Goal: Information Seeking & Learning: Compare options

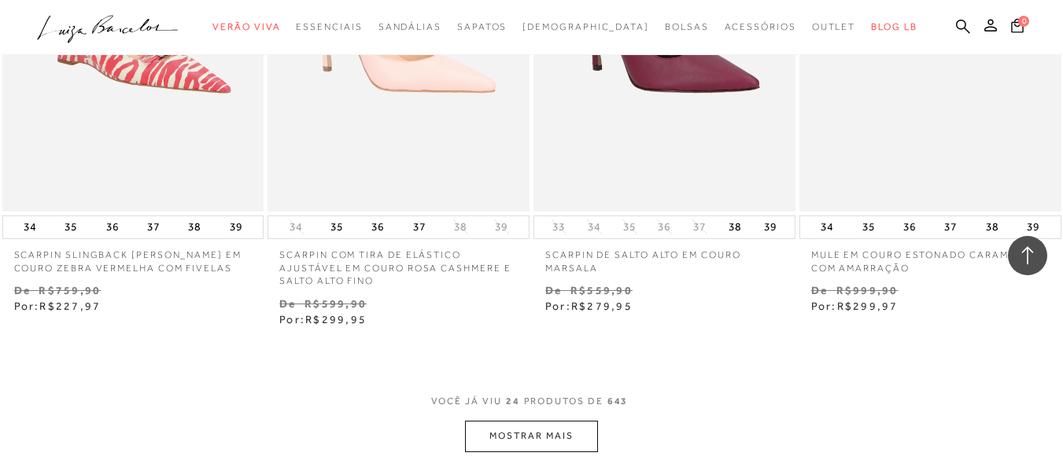
scroll to position [2991, 0]
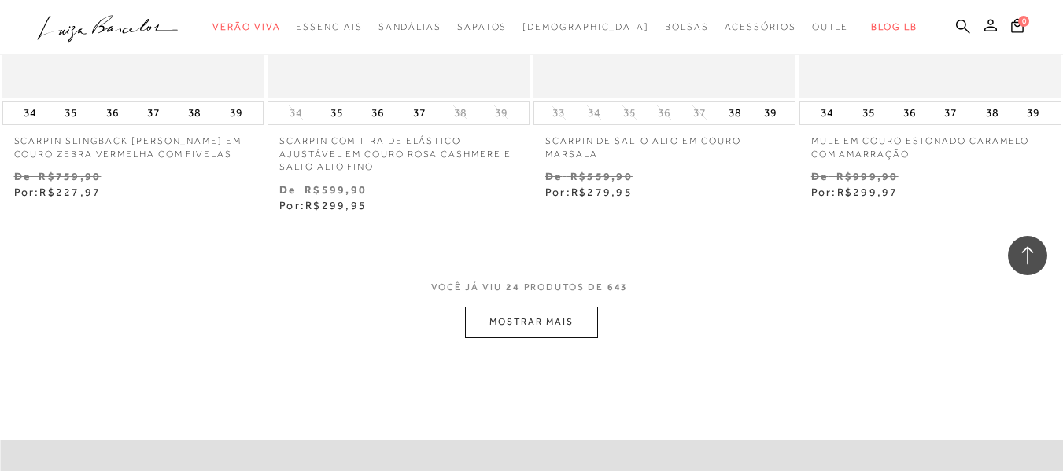
click at [523, 327] on button "MOSTRAR MAIS" at bounding box center [531, 322] width 132 height 31
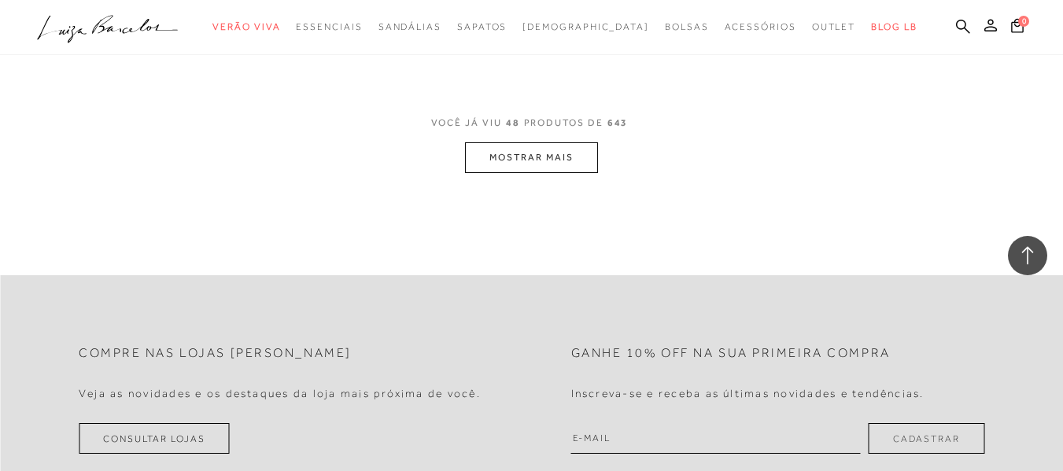
scroll to position [6296, 0]
click at [538, 139] on button "MOSTRAR MAIS" at bounding box center [531, 154] width 132 height 31
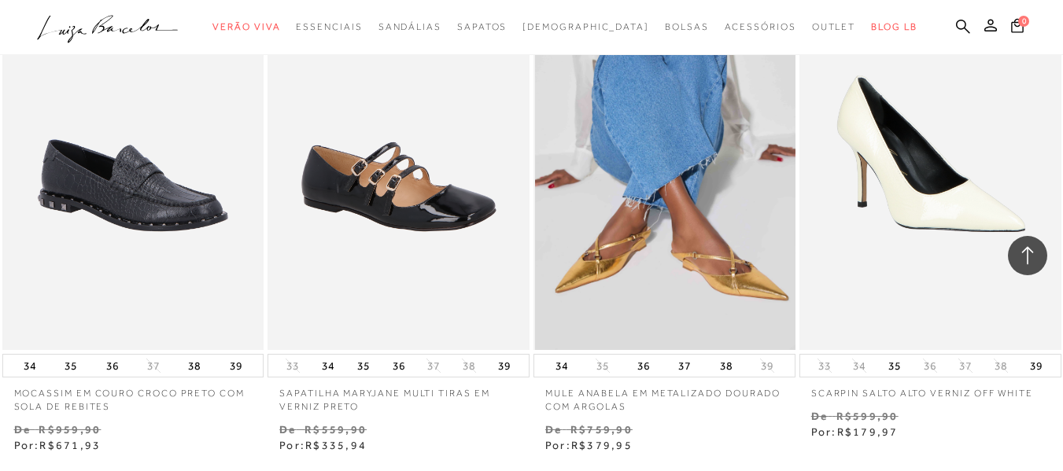
scroll to position [9286, 0]
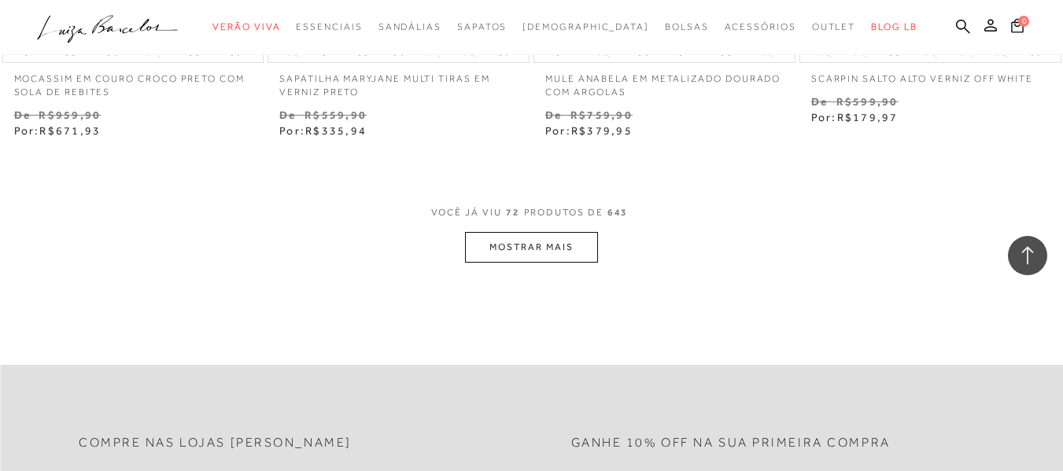
click at [578, 232] on button "MOSTRAR MAIS" at bounding box center [531, 247] width 132 height 31
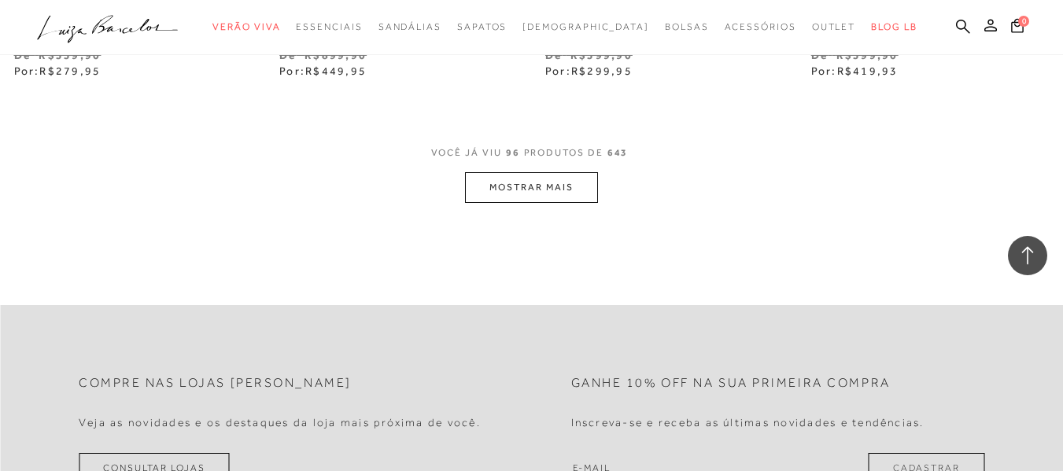
scroll to position [12434, 0]
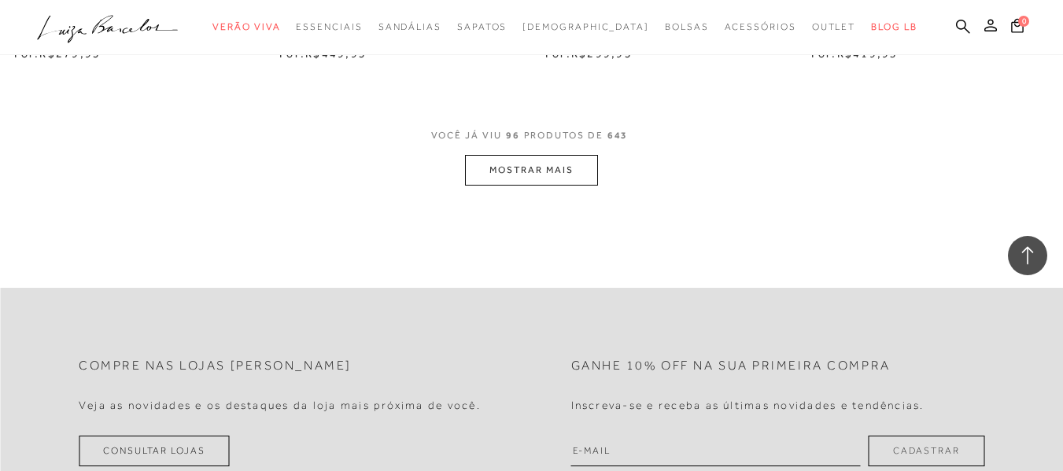
click at [549, 155] on button "MOSTRAR MAIS" at bounding box center [531, 170] width 132 height 31
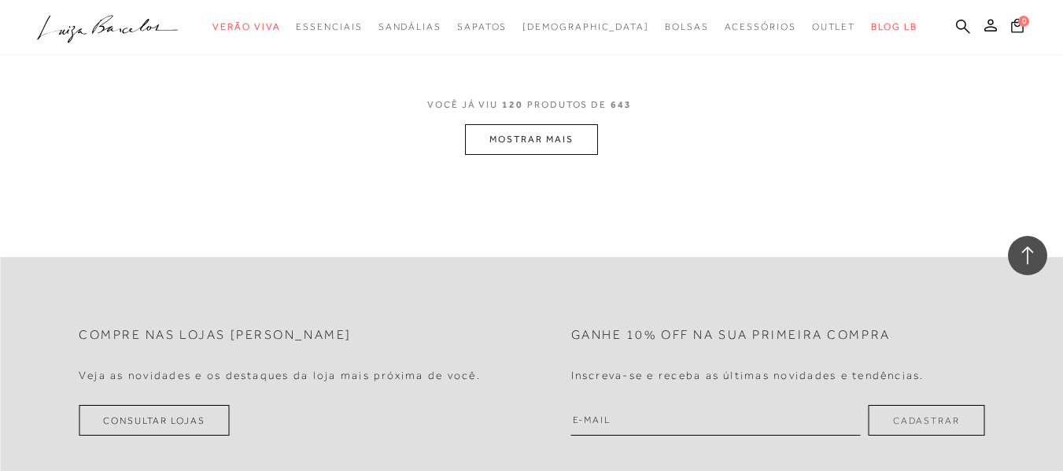
scroll to position [15582, 0]
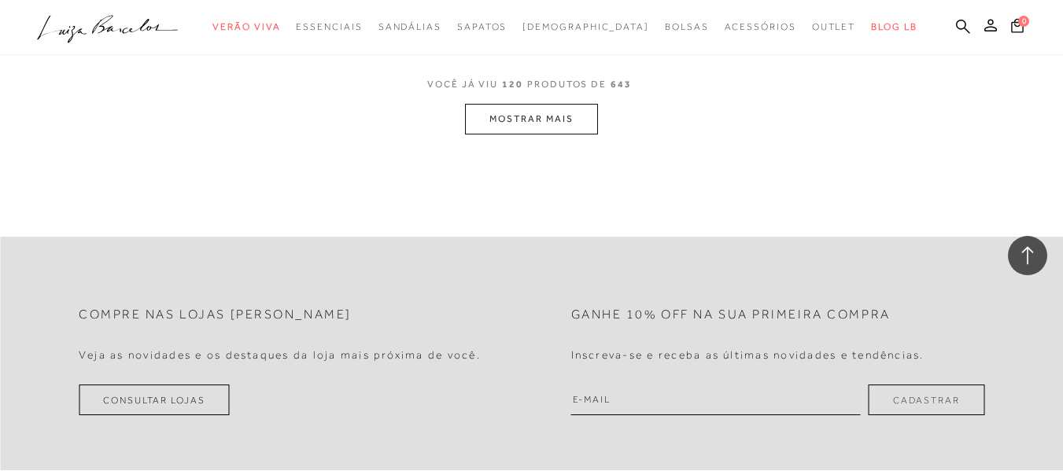
click at [545, 104] on button "MOSTRAR MAIS" at bounding box center [531, 119] width 132 height 31
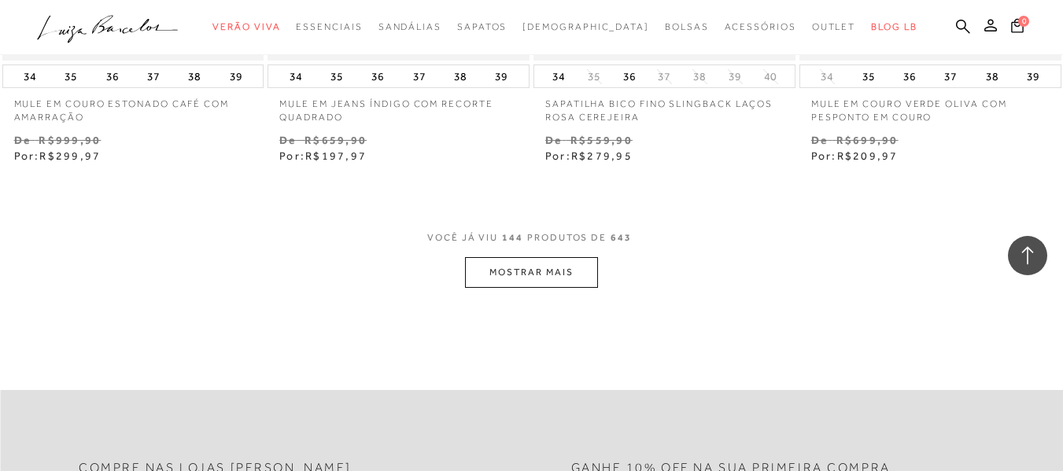
scroll to position [18511, 0]
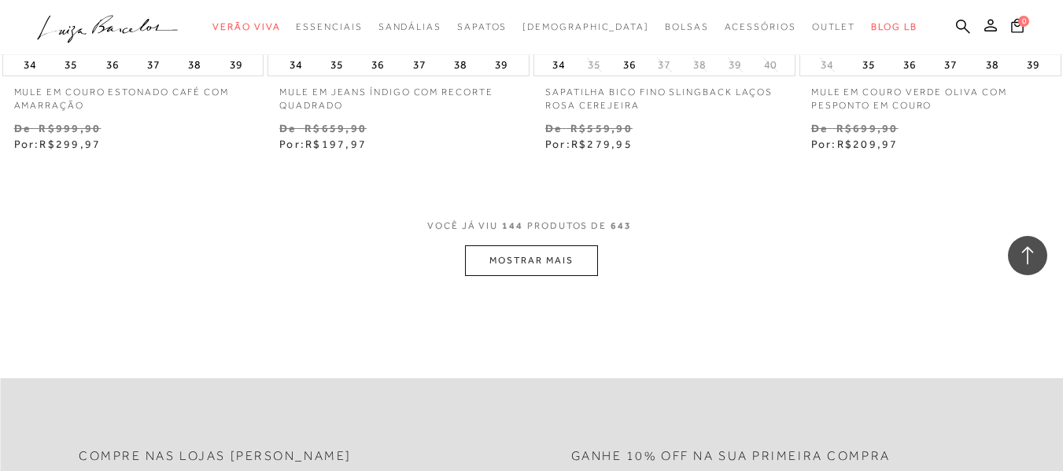
click at [545, 246] on button "MOSTRAR MAIS" at bounding box center [531, 261] width 132 height 31
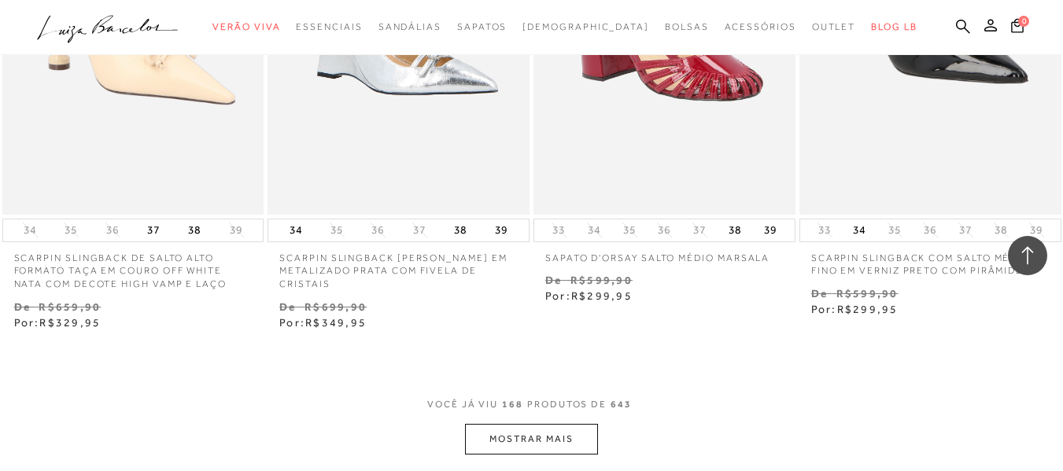
scroll to position [21581, 0]
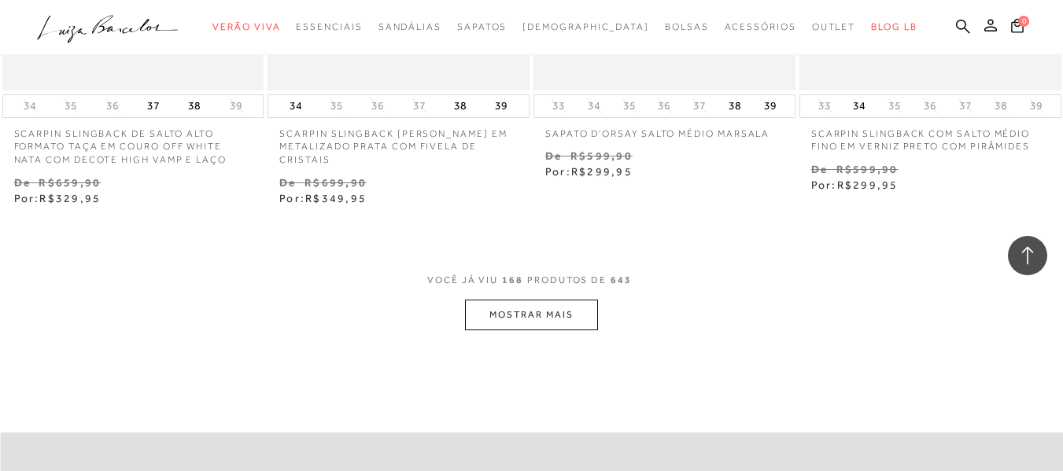
click at [543, 300] on button "MOSTRAR MAIS" at bounding box center [531, 315] width 132 height 31
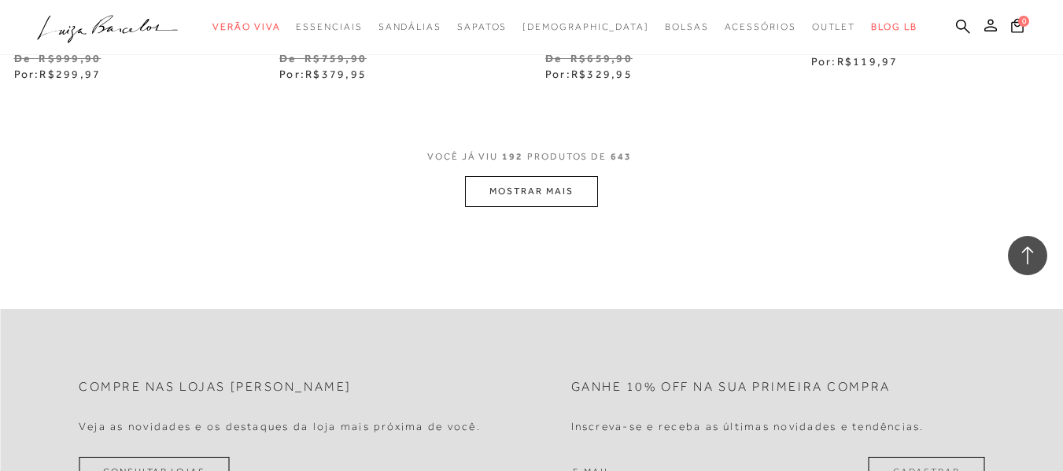
scroll to position [24807, 0]
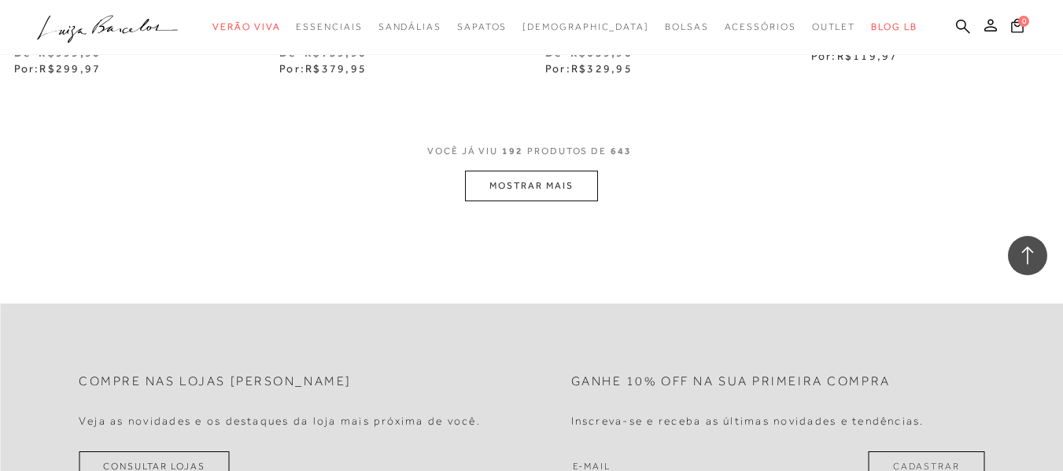
click at [535, 142] on span "VOCÊ JÁ VIU 192 PRODUTOS DE 643" at bounding box center [531, 156] width 209 height 28
click at [549, 171] on button "MOSTRAR MAIS" at bounding box center [531, 186] width 132 height 31
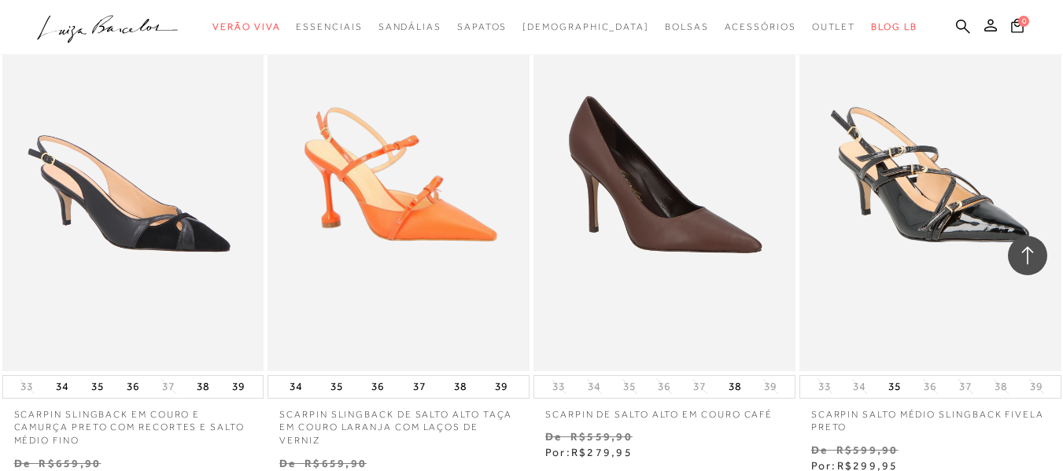
scroll to position [27719, 0]
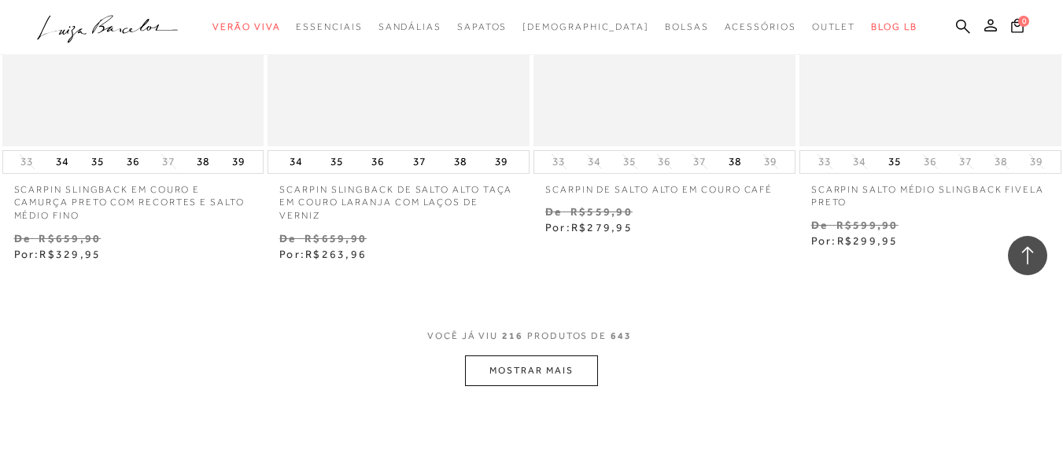
click at [557, 356] on button "MOSTRAR MAIS" at bounding box center [531, 371] width 132 height 31
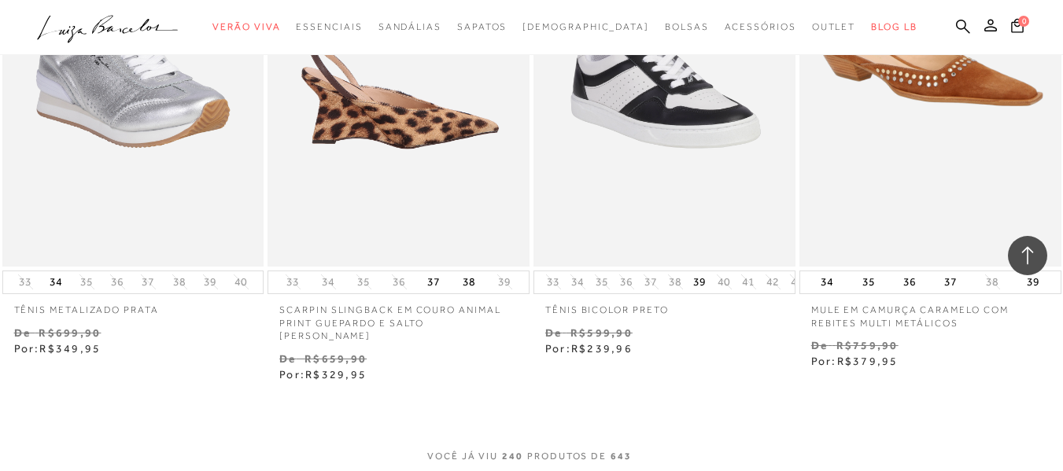
scroll to position [30946, 0]
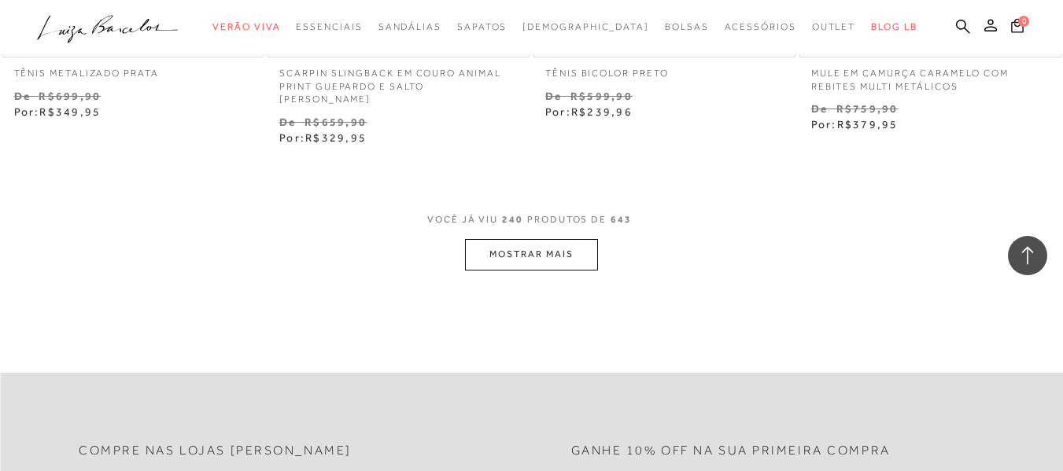
click at [544, 239] on button "MOSTRAR MAIS" at bounding box center [531, 254] width 132 height 31
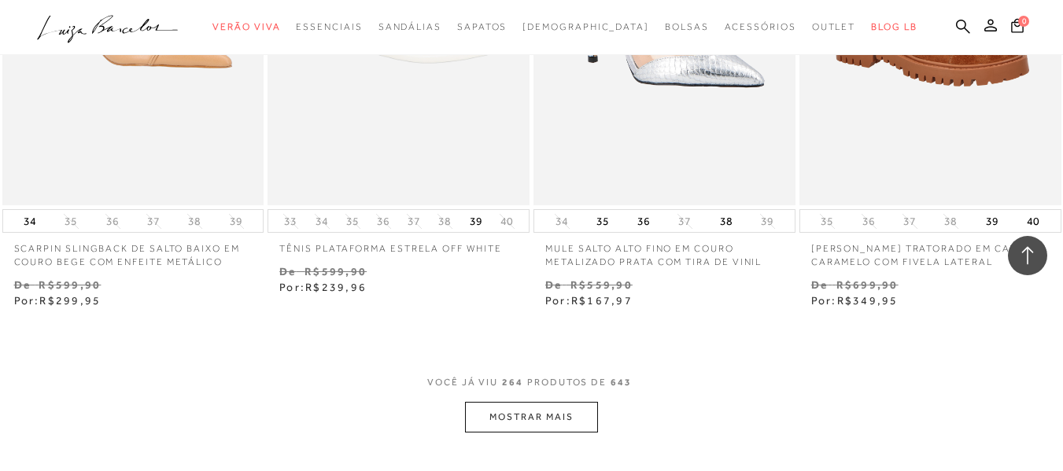
scroll to position [33936, 0]
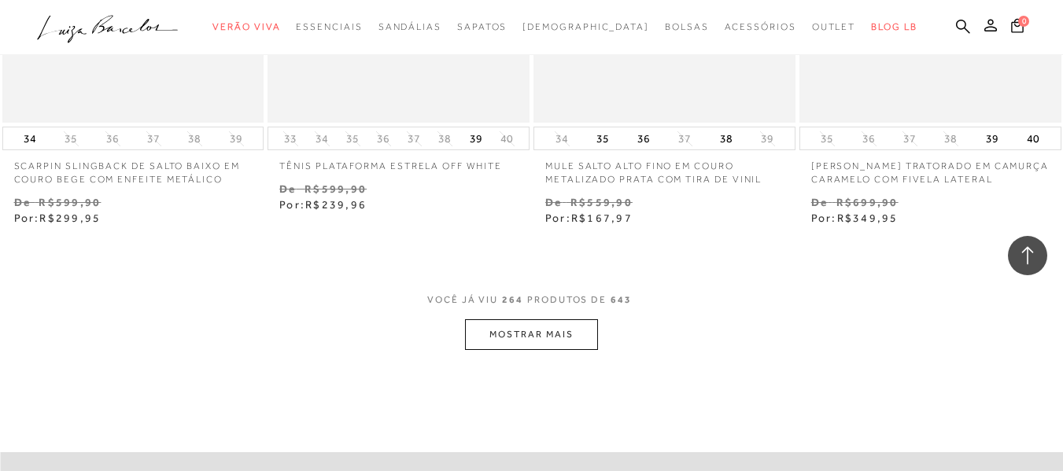
click at [509, 291] on span "VOCÊ JÁ VIU 264 PRODUTOS DE 643" at bounding box center [531, 305] width 209 height 28
click at [519, 320] on button "MOSTRAR MAIS" at bounding box center [531, 335] width 132 height 31
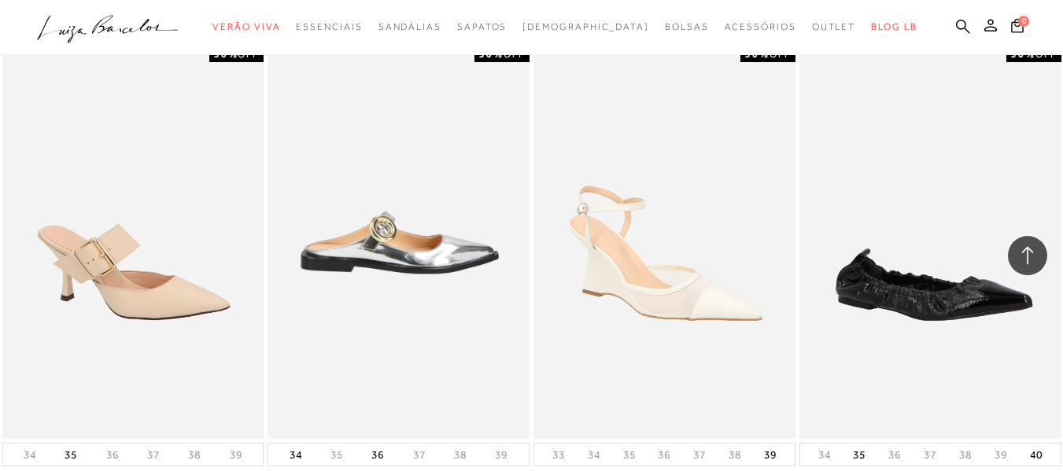
scroll to position [37084, 0]
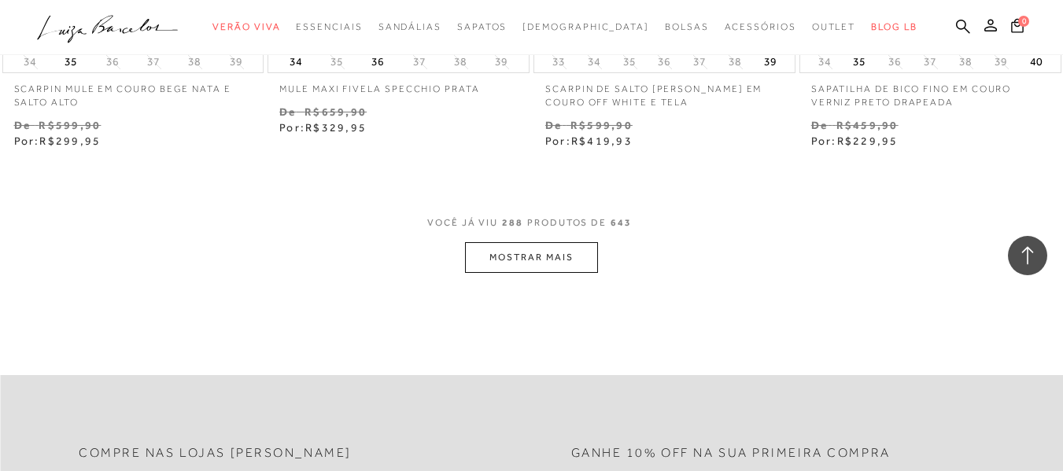
click at [512, 214] on span "VOCÊ JÁ VIU 288 PRODUTOS DE 643" at bounding box center [531, 228] width 209 height 28
click at [507, 242] on button "MOSTRAR MAIS" at bounding box center [531, 257] width 132 height 31
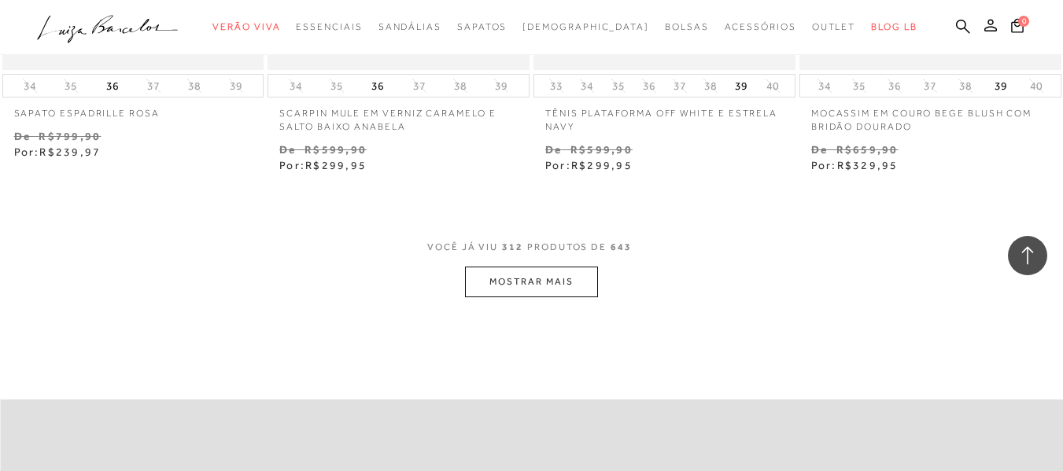
scroll to position [40232, 0]
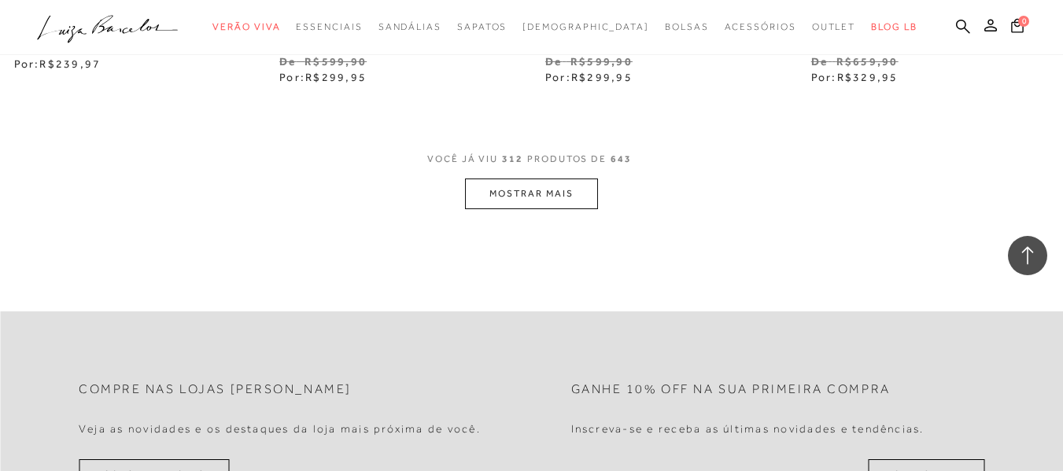
click at [534, 179] on button "MOSTRAR MAIS" at bounding box center [531, 194] width 132 height 31
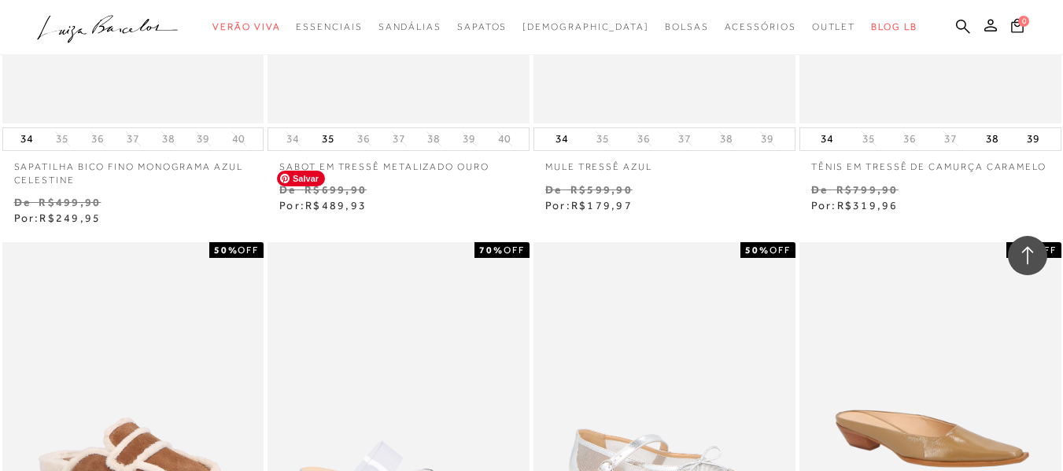
scroll to position [35983, 0]
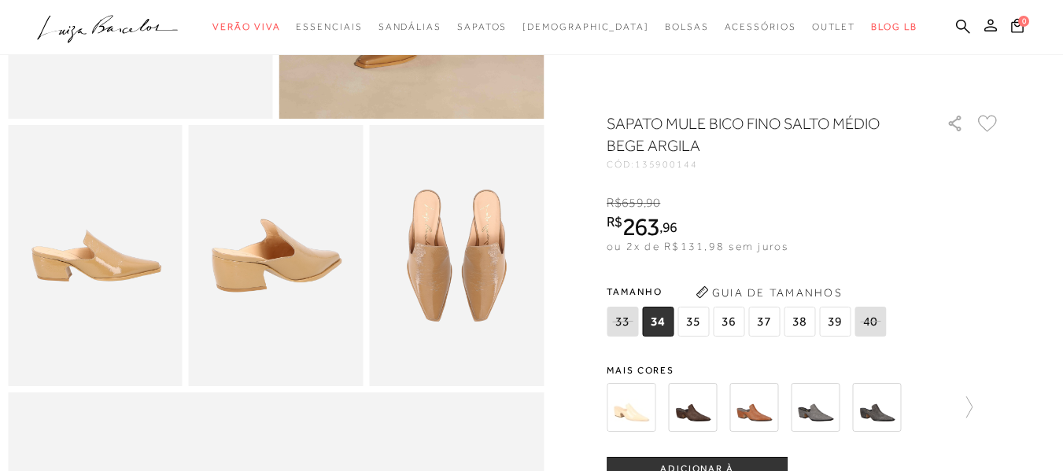
scroll to position [393, 0]
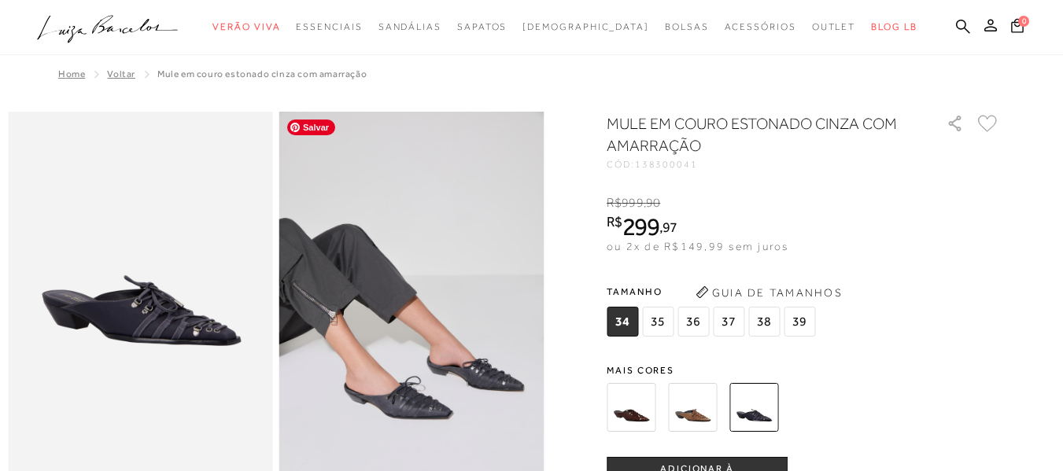
click at [427, 293] on img at bounding box center [411, 310] width 265 height 397
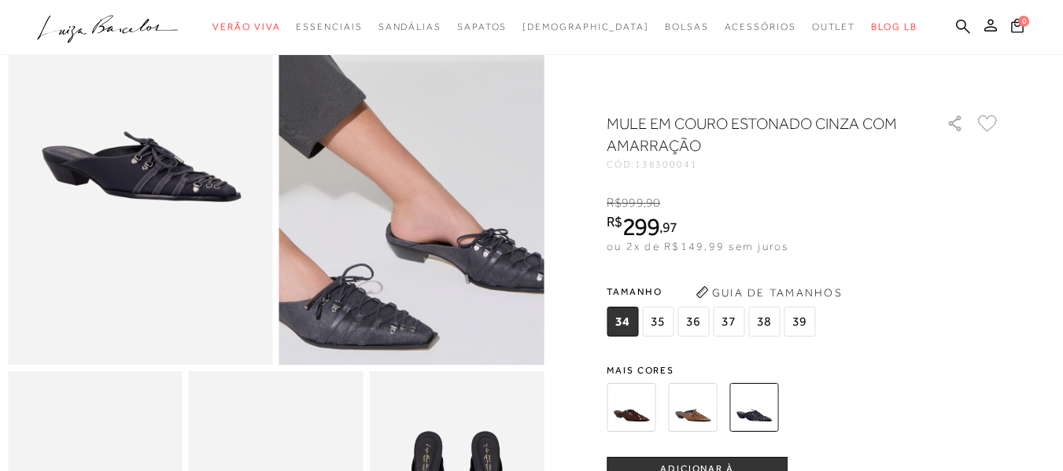
scroll to position [157, 0]
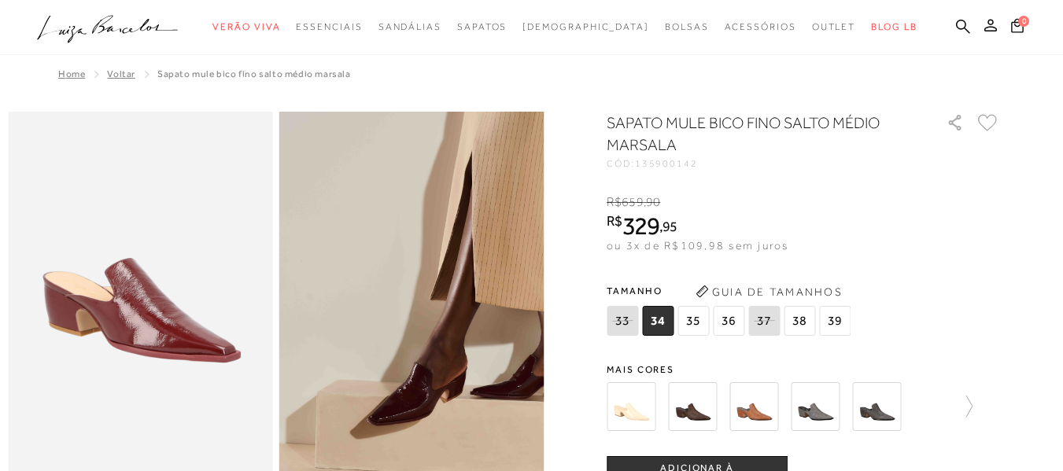
scroll to position [315, 0]
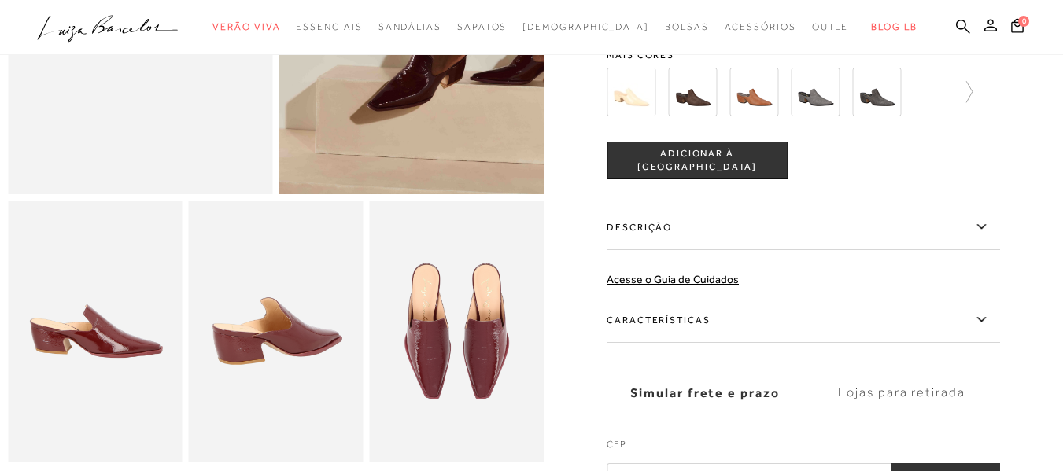
click at [816, 318] on label "Características" at bounding box center [803, 320] width 393 height 46
click at [0, 0] on input "Características" at bounding box center [0, 0] width 0 height 0
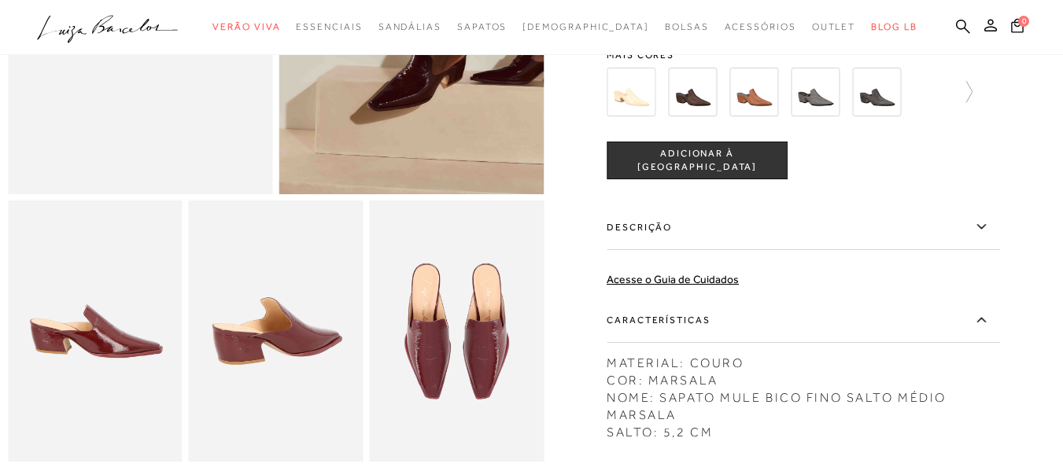
click at [818, 323] on label "Características" at bounding box center [803, 320] width 393 height 46
click at [0, 0] on input "Características" at bounding box center [0, 0] width 0 height 0
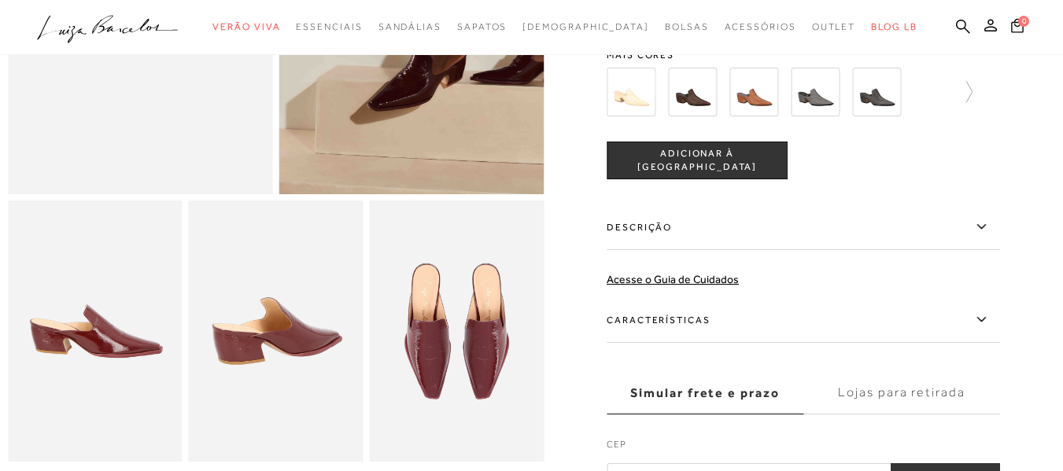
scroll to position [79, 0]
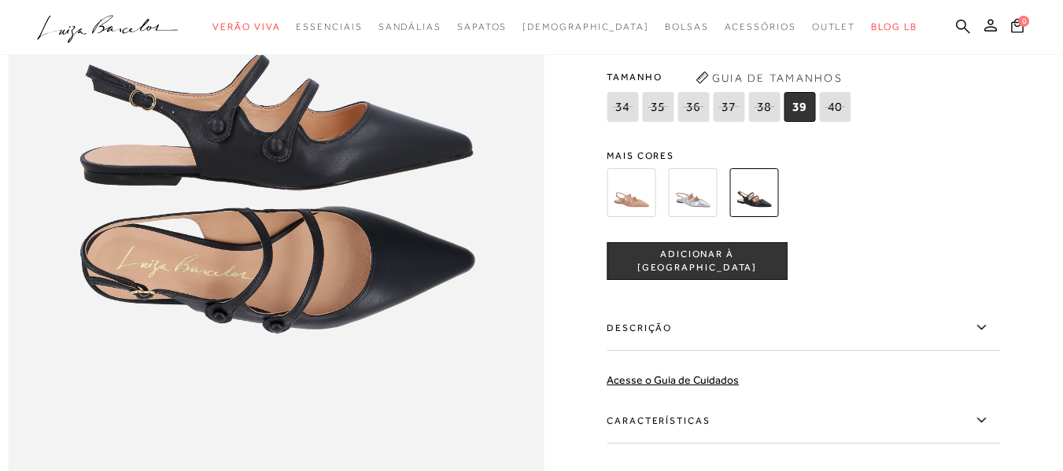
scroll to position [866, 0]
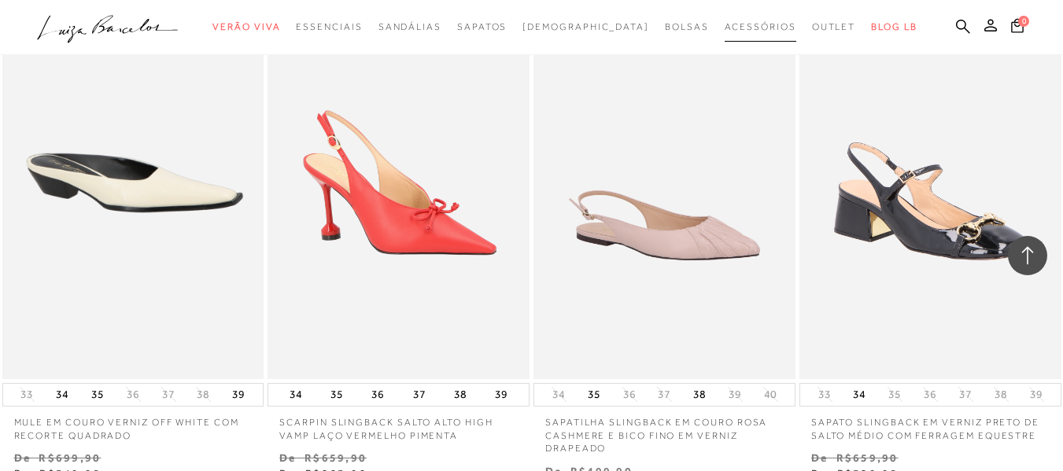
scroll to position [21502, 0]
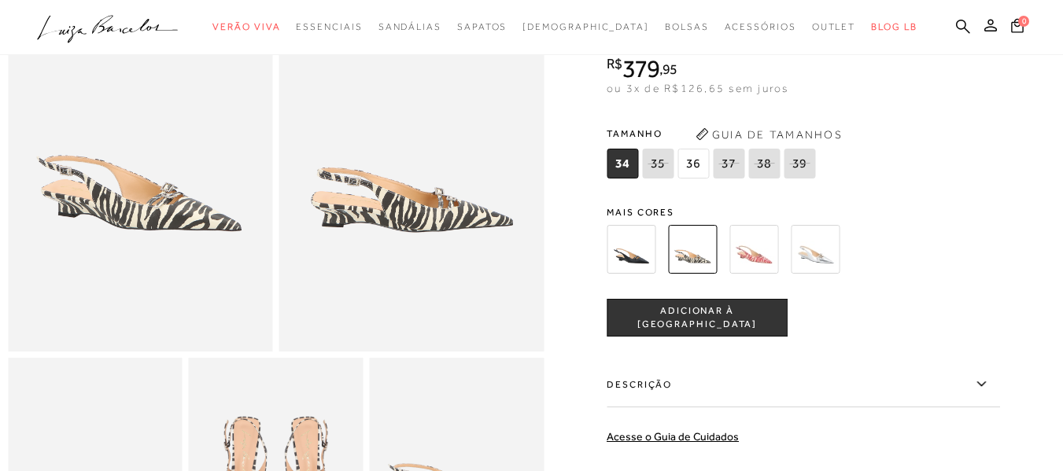
click at [763, 246] on img at bounding box center [754, 249] width 49 height 49
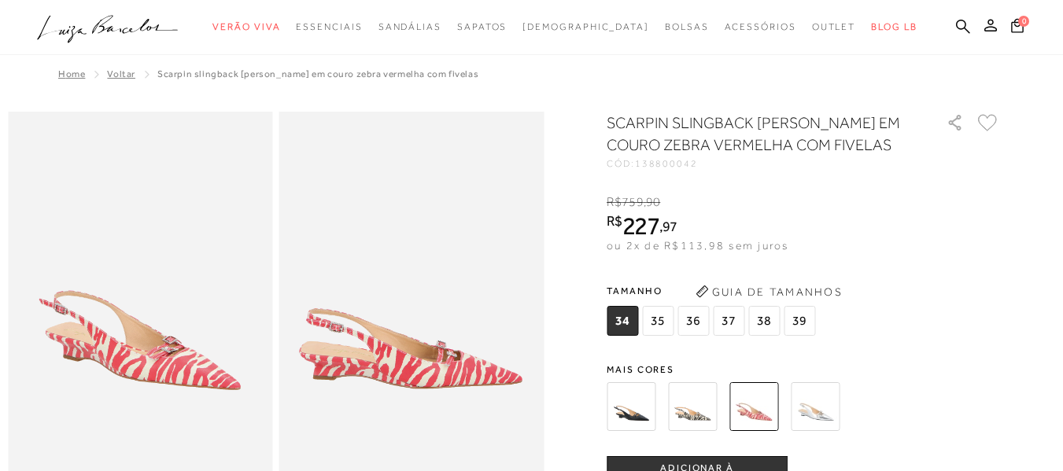
click at [646, 418] on img at bounding box center [631, 406] width 49 height 49
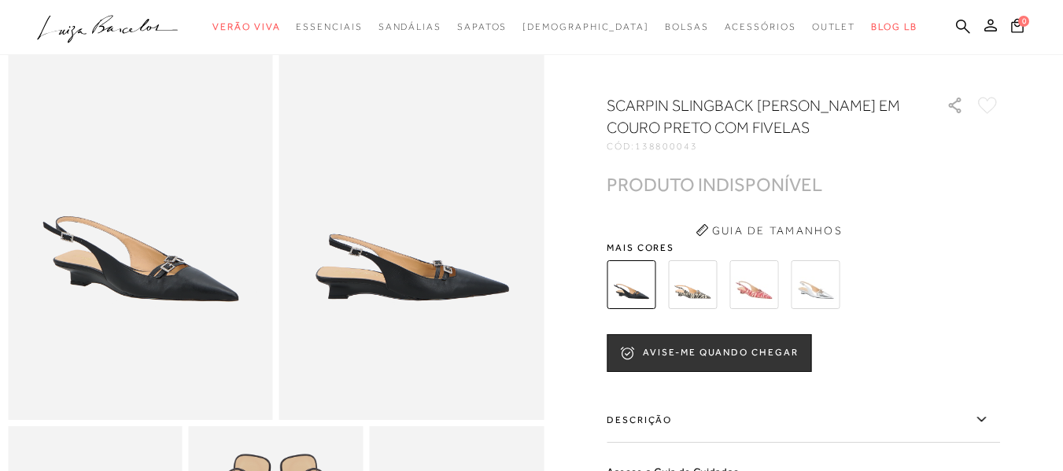
scroll to position [79, 0]
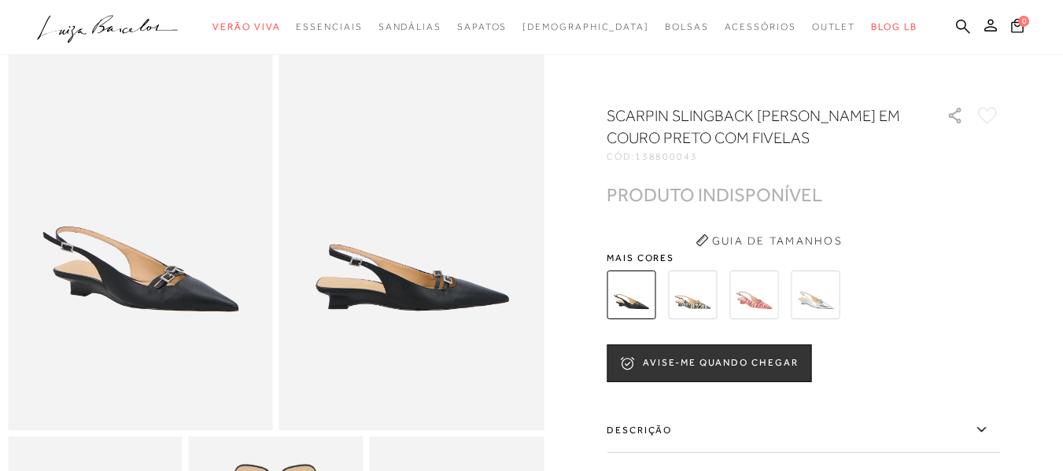
click at [761, 301] on img at bounding box center [754, 295] width 49 height 49
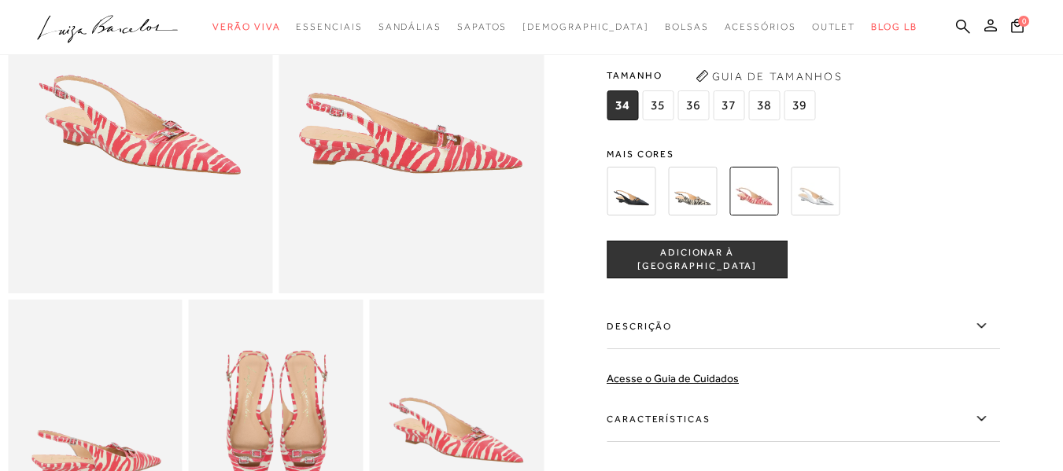
scroll to position [79, 0]
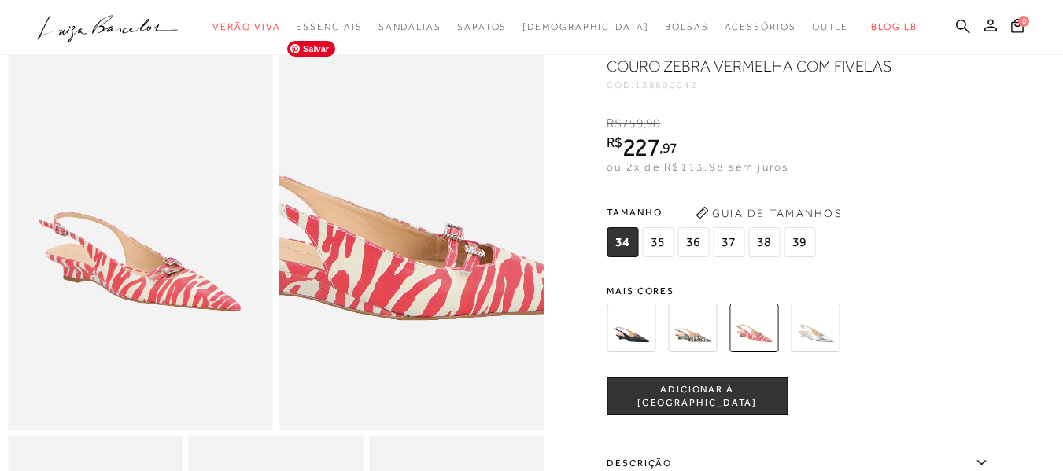
click at [433, 306] on img at bounding box center [394, 163] width 530 height 795
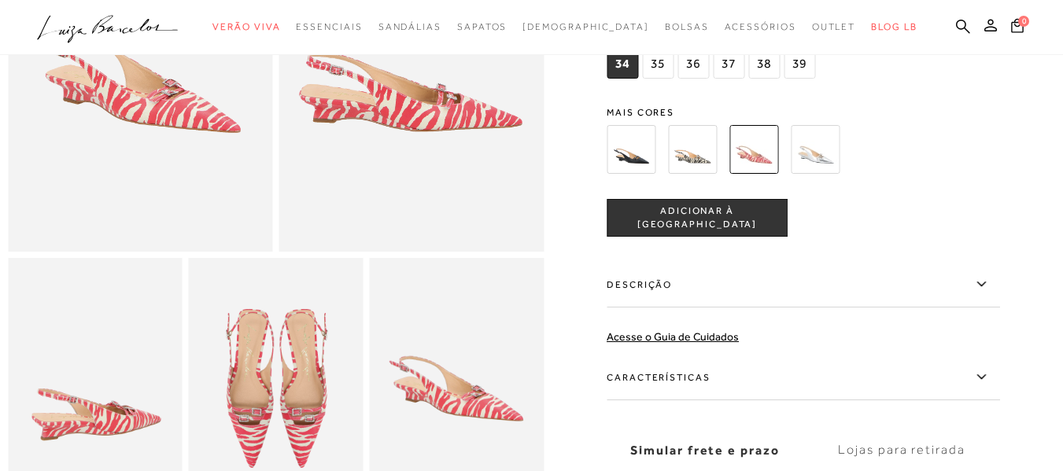
scroll to position [393, 0]
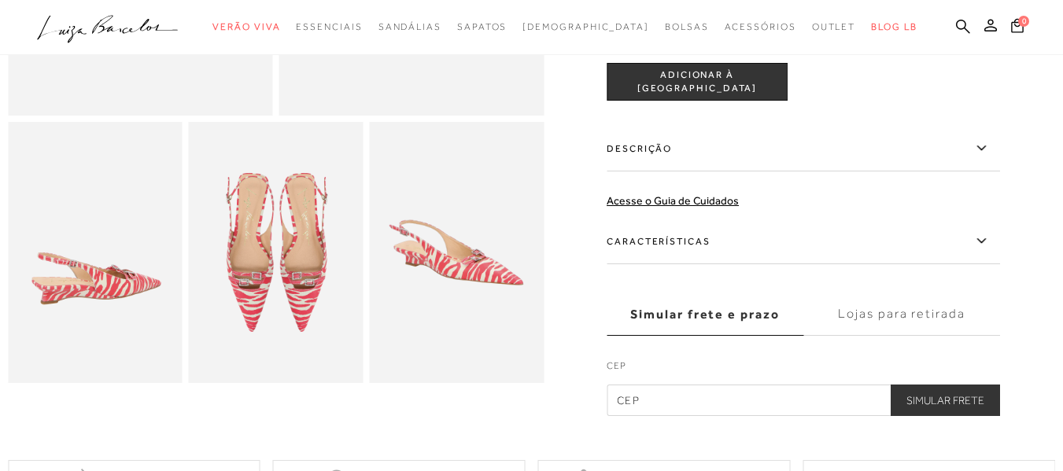
click at [704, 234] on label "Características" at bounding box center [803, 242] width 393 height 46
click at [0, 0] on input "Características" at bounding box center [0, 0] width 0 height 0
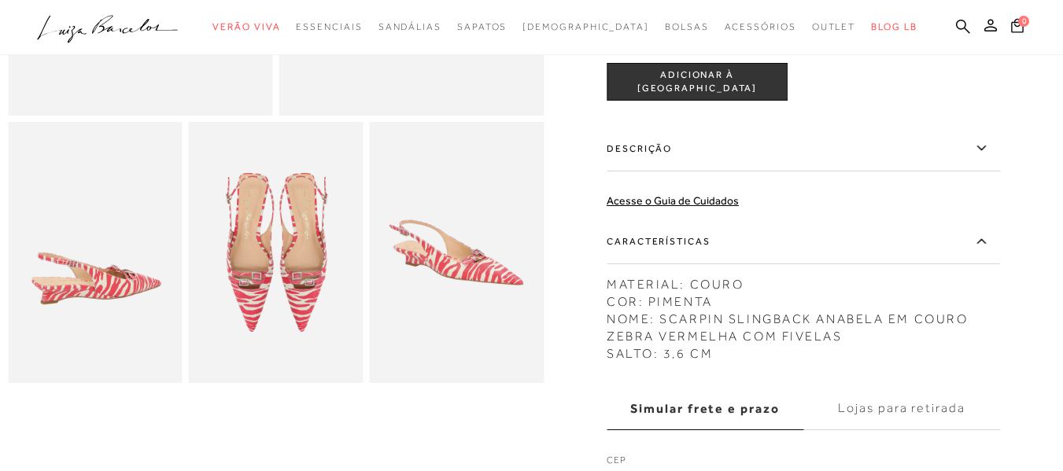
click at [700, 245] on label "Características" at bounding box center [803, 242] width 393 height 46
click at [0, 0] on input "Características" at bounding box center [0, 0] width 0 height 0
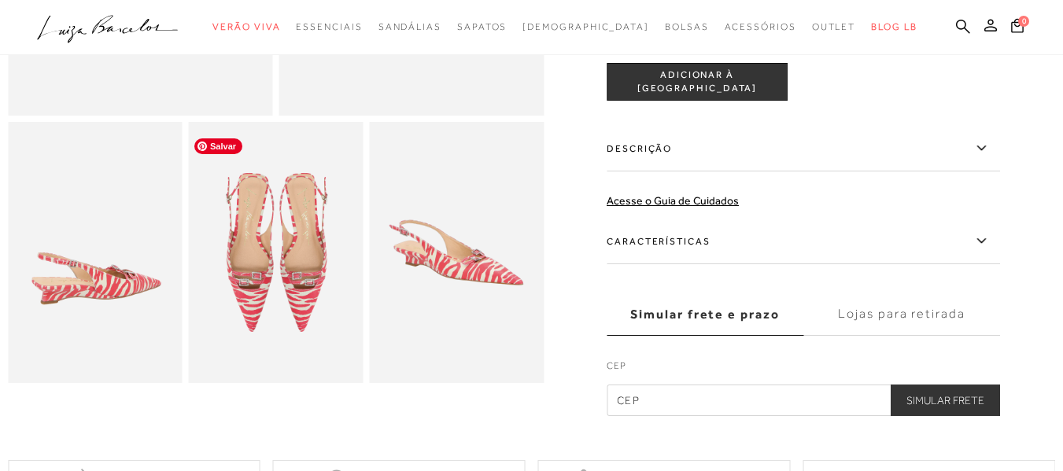
click at [305, 318] on img at bounding box center [276, 253] width 175 height 262
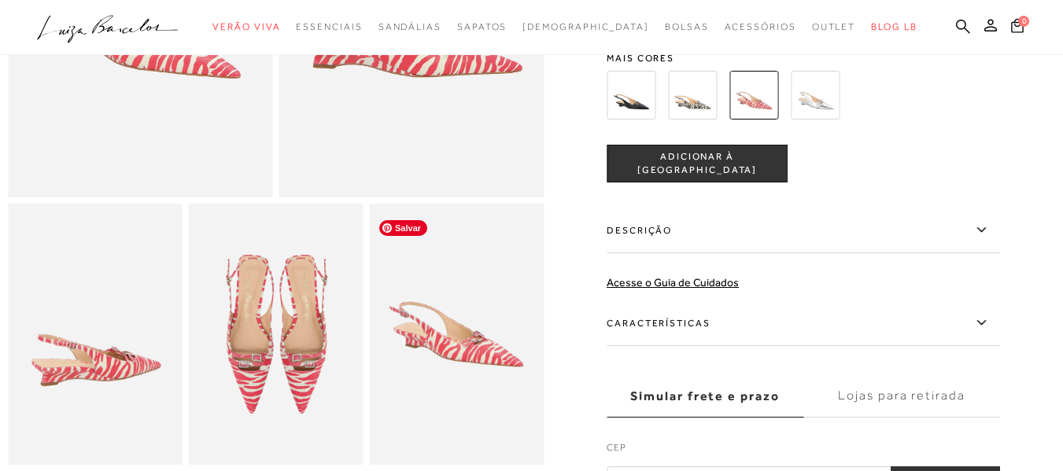
scroll to position [236, 0]
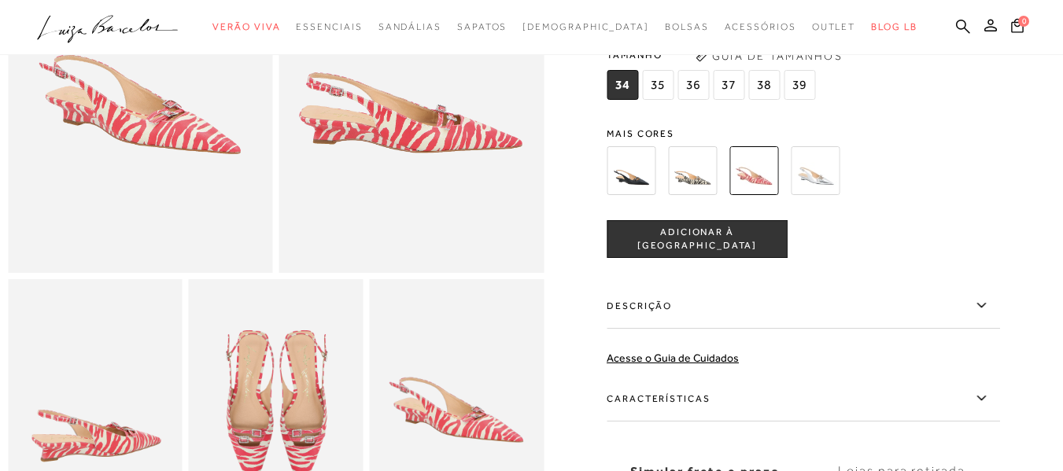
click at [430, 176] on img at bounding box center [411, 74] width 265 height 397
click at [135, 143] on img at bounding box center [140, 74] width 265 height 397
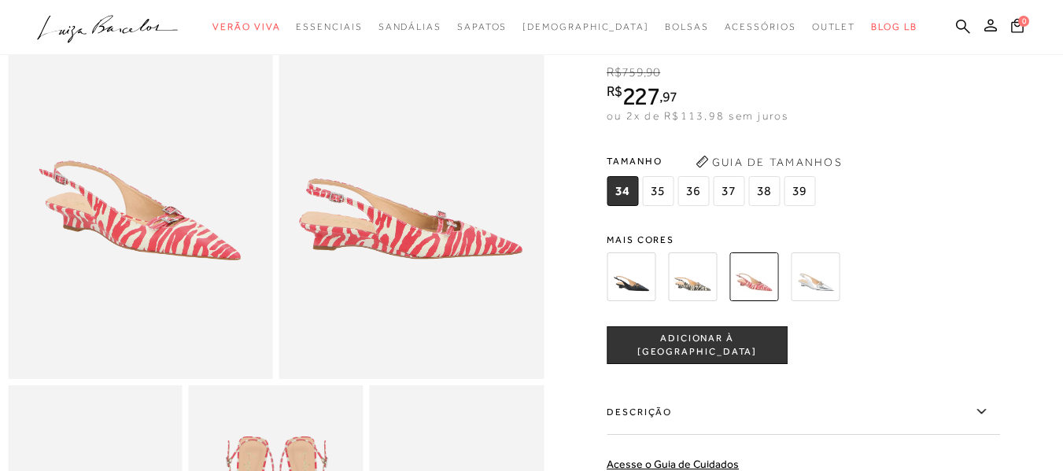
scroll to position [0, 0]
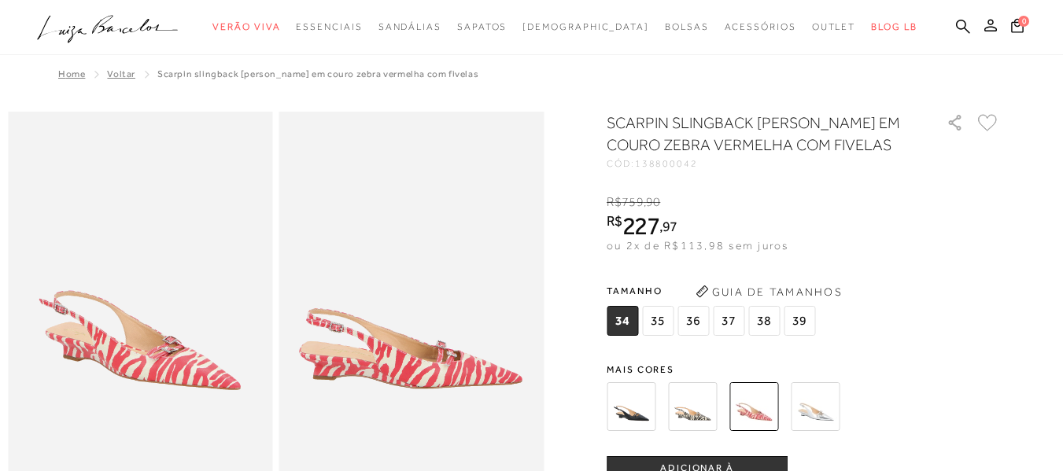
click at [685, 409] on img at bounding box center [692, 406] width 49 height 49
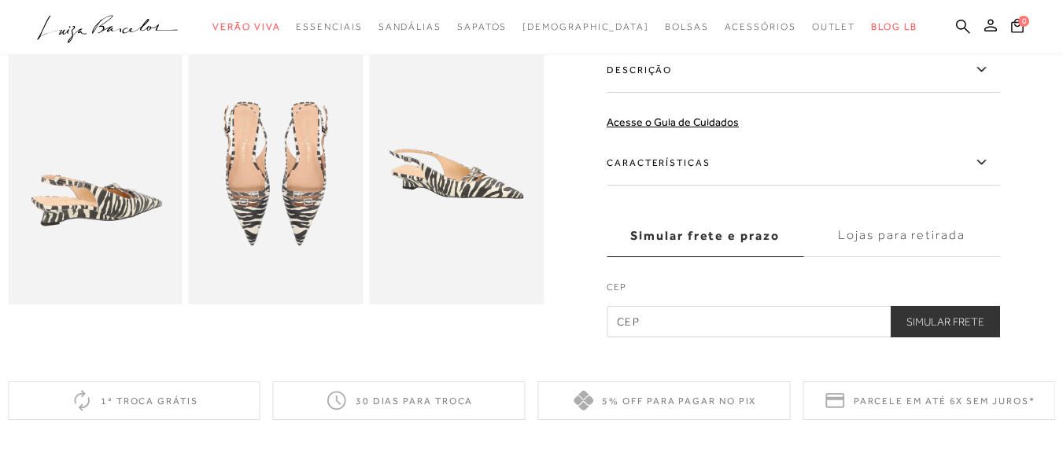
scroll to position [315, 0]
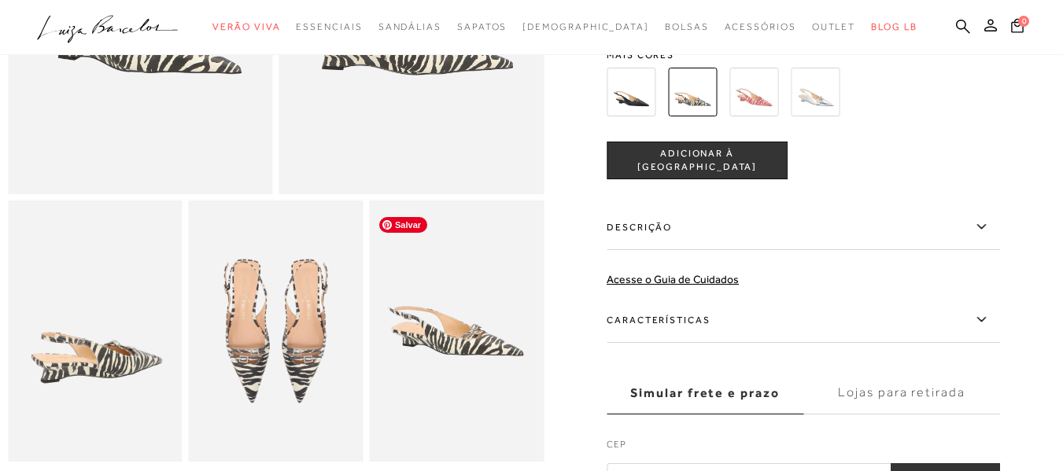
click at [523, 357] on img at bounding box center [456, 332] width 175 height 262
click at [283, 332] on img at bounding box center [276, 332] width 175 height 262
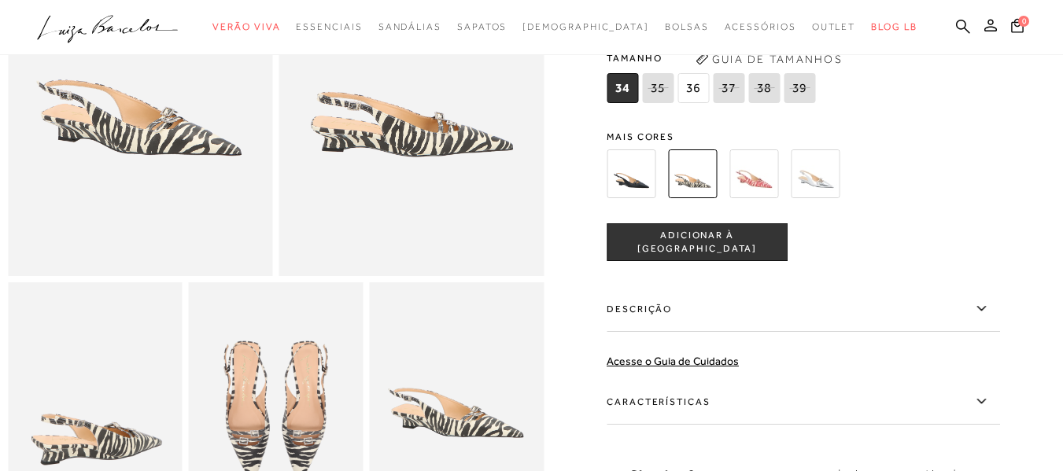
scroll to position [157, 0]
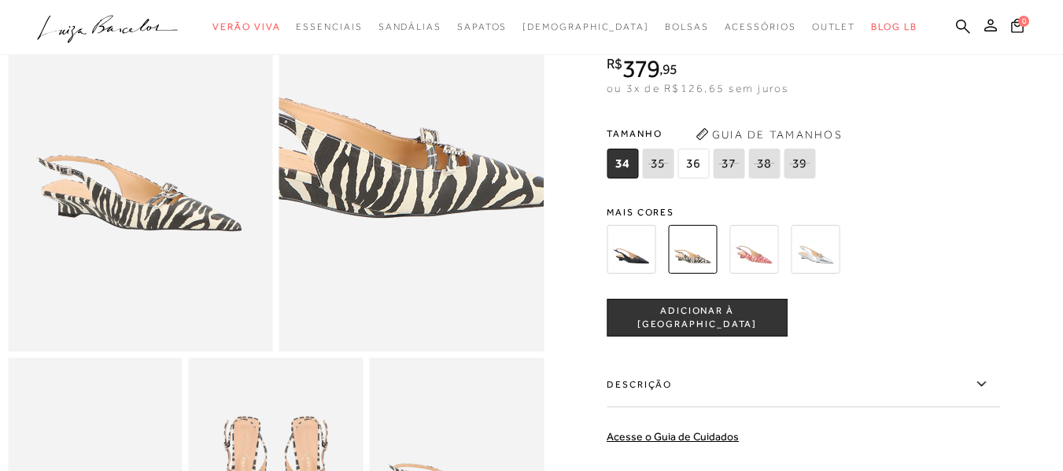
click at [453, 253] on img at bounding box center [374, 59] width 530 height 795
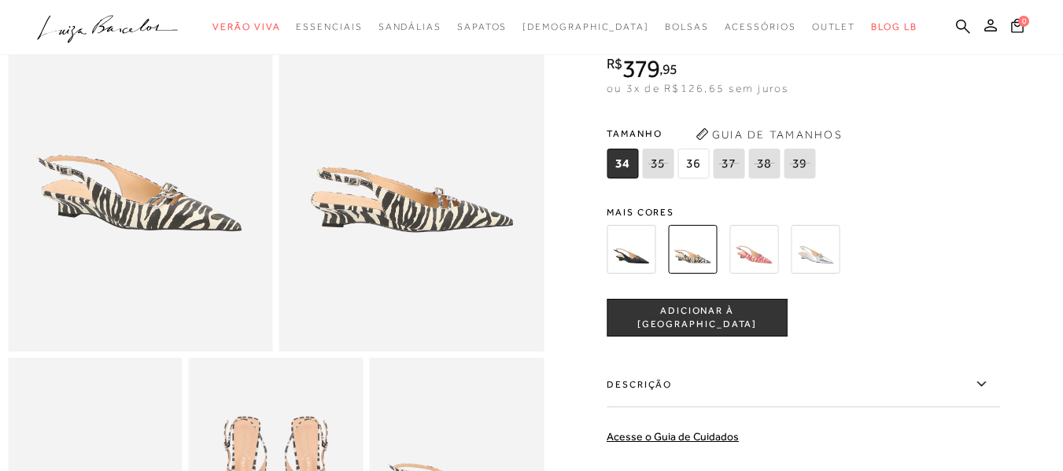
click at [151, 213] on img at bounding box center [140, 152] width 265 height 397
